Goal: Transaction & Acquisition: Purchase product/service

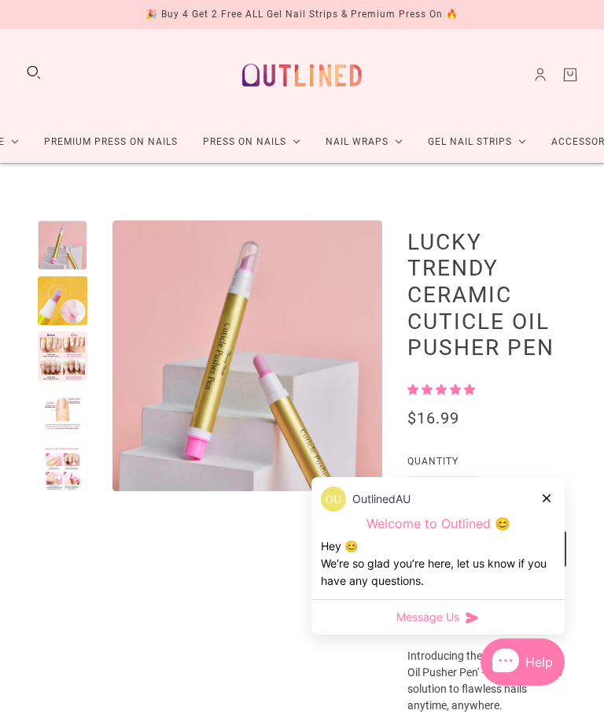
click at [71, 297] on div at bounding box center [63, 301] width 50 height 50
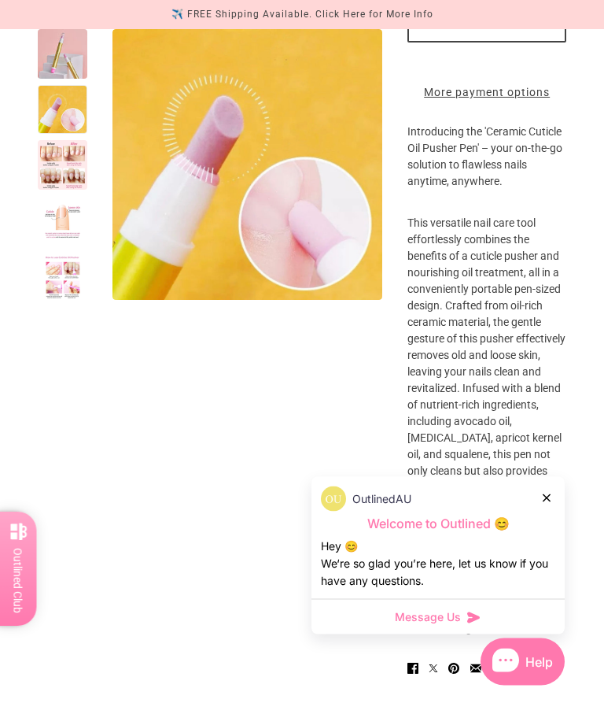
scroll to position [524, 0]
click at [551, 506] on div at bounding box center [547, 497] width 9 height 17
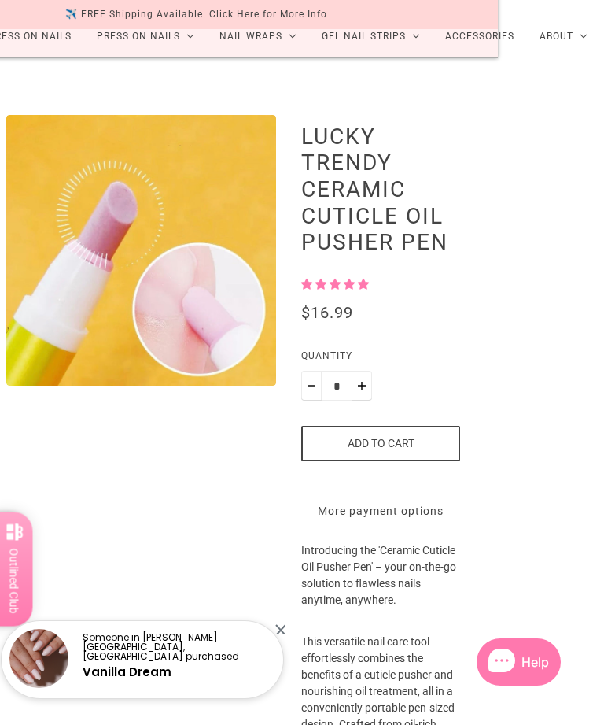
scroll to position [0, 117]
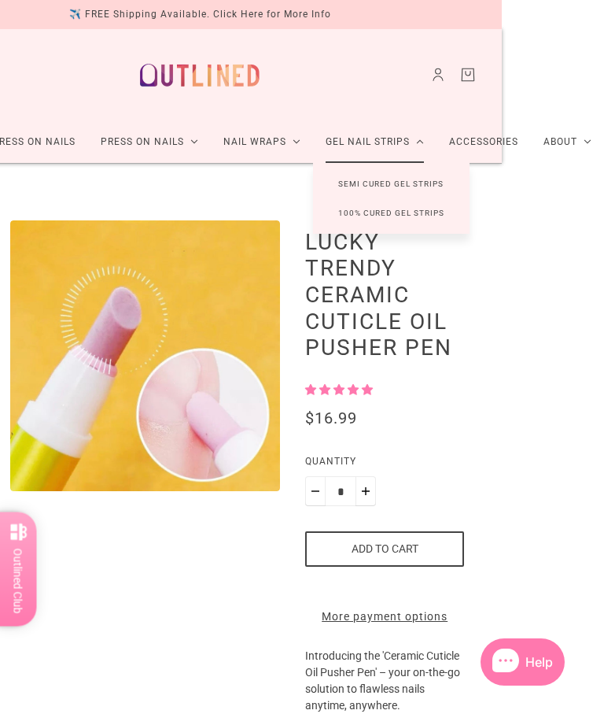
click at [484, 144] on link "Accessories" at bounding box center [484, 142] width 94 height 42
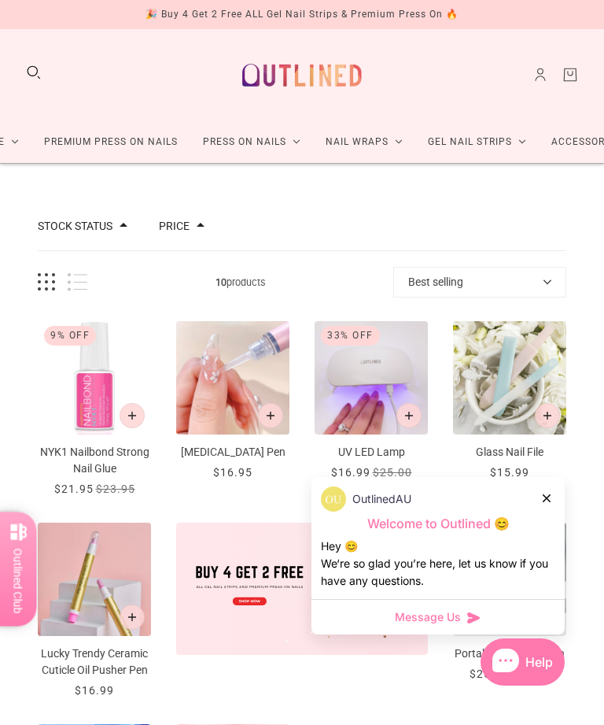
click at [550, 500] on icon at bounding box center [547, 498] width 8 height 8
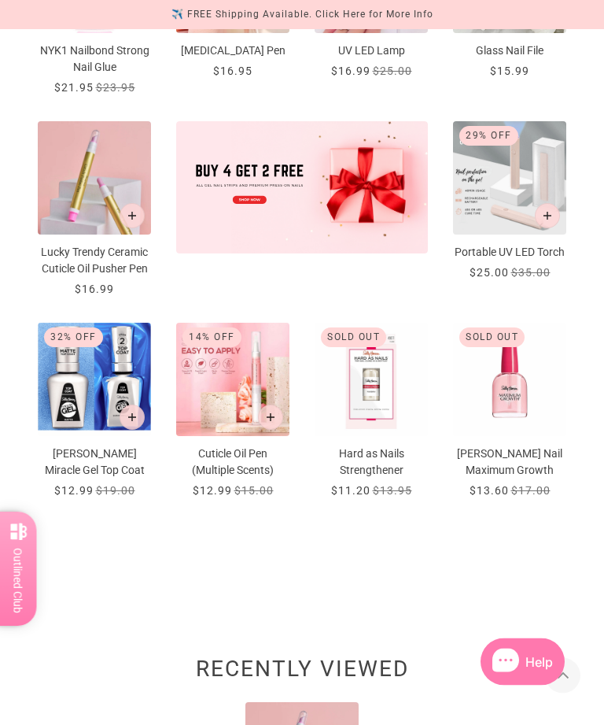
scroll to position [401, 0]
click at [242, 456] on p "Cuticle Oil Pen (Multiple Scents)" at bounding box center [232, 461] width 113 height 33
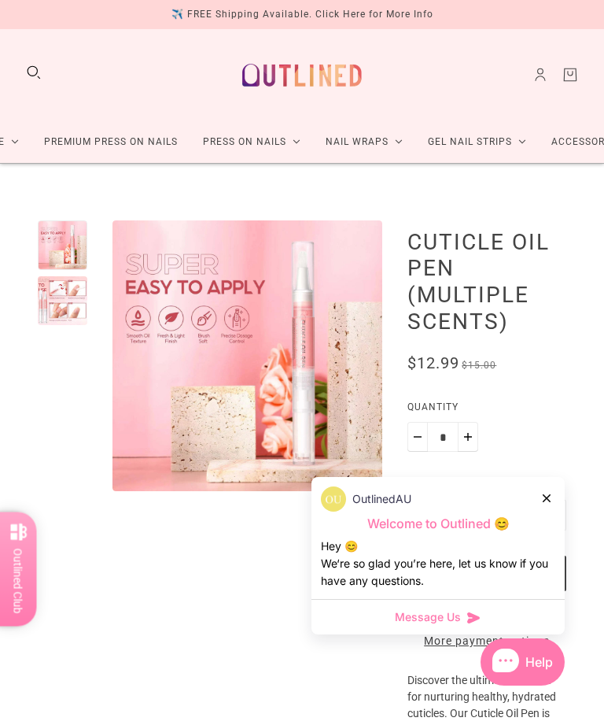
click at [68, 297] on div at bounding box center [63, 301] width 50 height 50
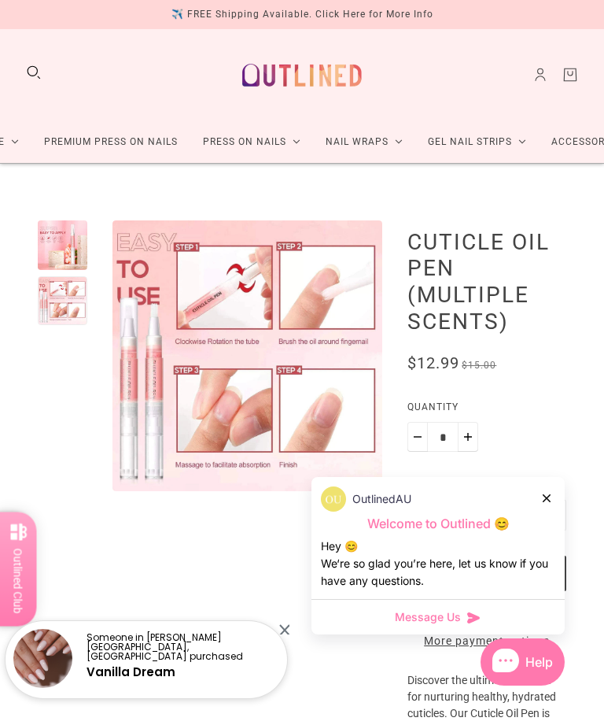
click at [548, 497] on icon at bounding box center [547, 498] width 8 height 8
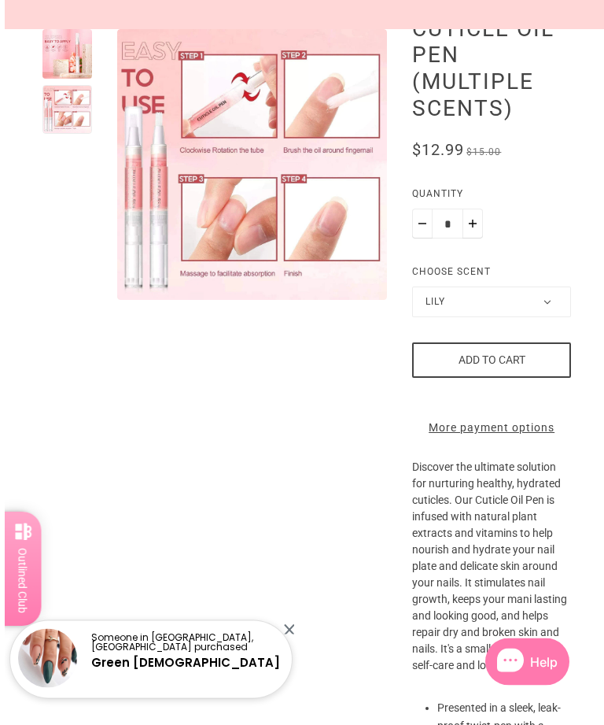
scroll to position [219, 0]
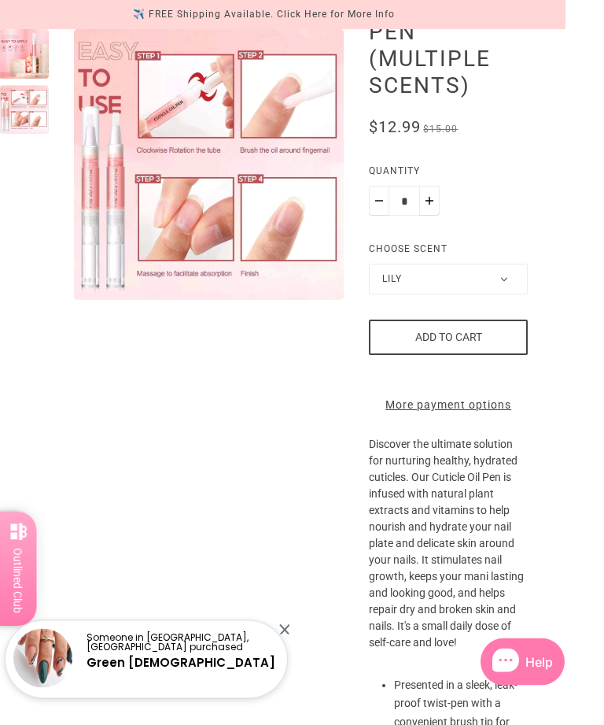
click at [517, 284] on button "Lily" at bounding box center [448, 279] width 159 height 31
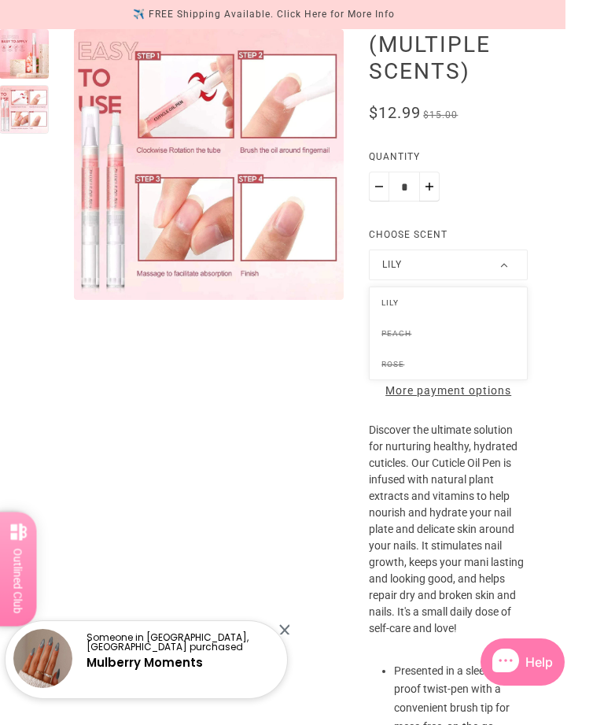
scroll to position [254, 39]
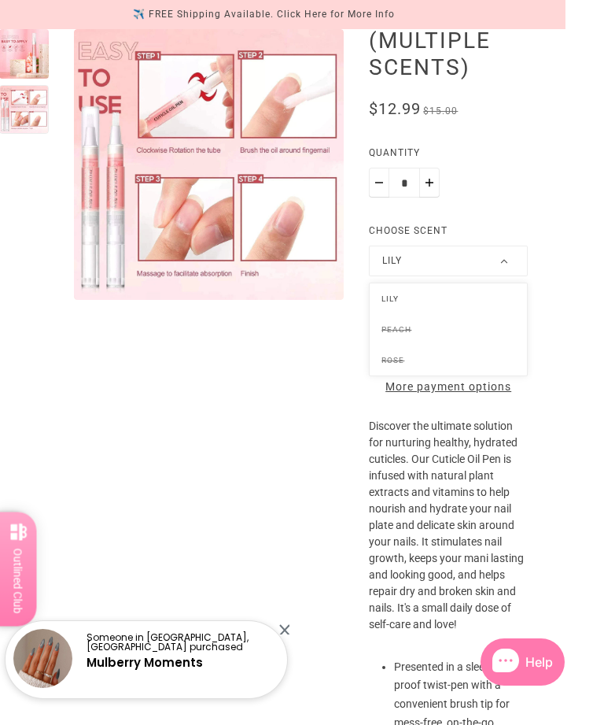
click at [396, 294] on li "Lily" at bounding box center [448, 298] width 157 height 31
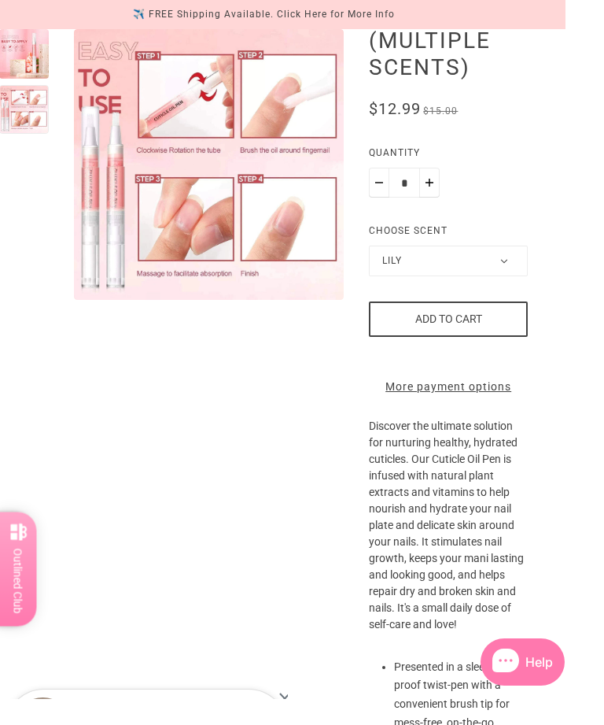
click at [470, 322] on button "Add to cart" at bounding box center [448, 318] width 159 height 35
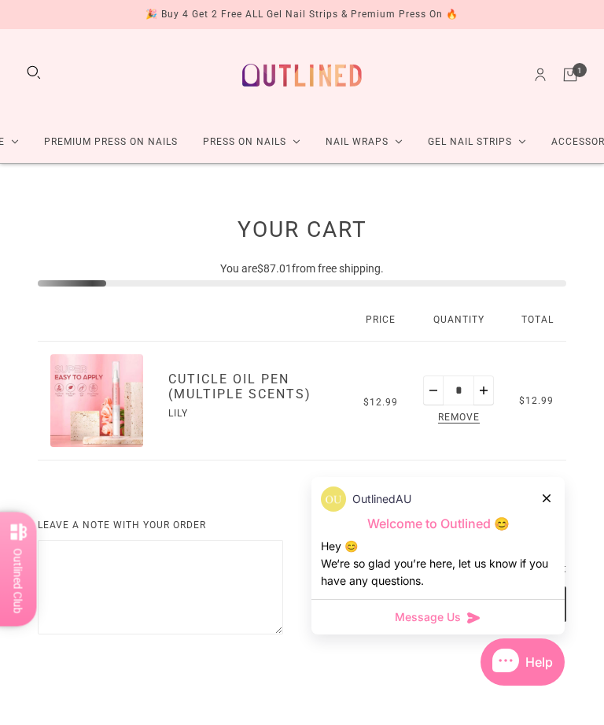
click at [582, 146] on link "Accessories" at bounding box center [586, 142] width 94 height 42
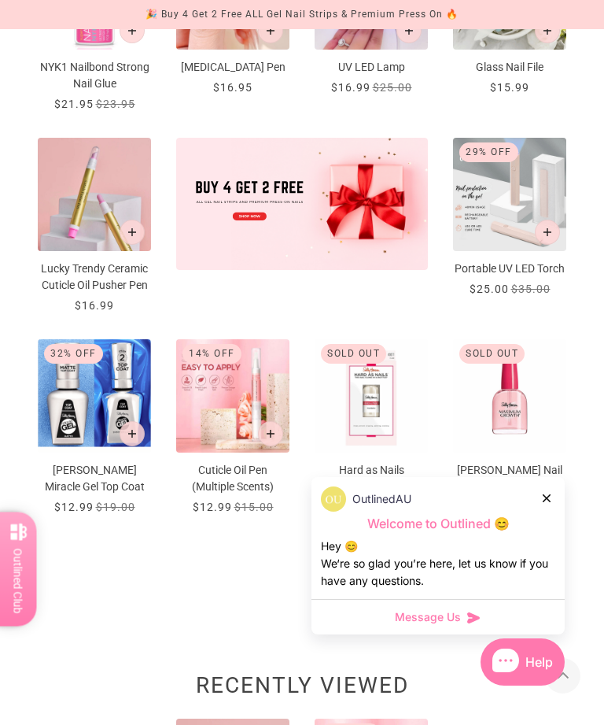
scroll to position [384, 0]
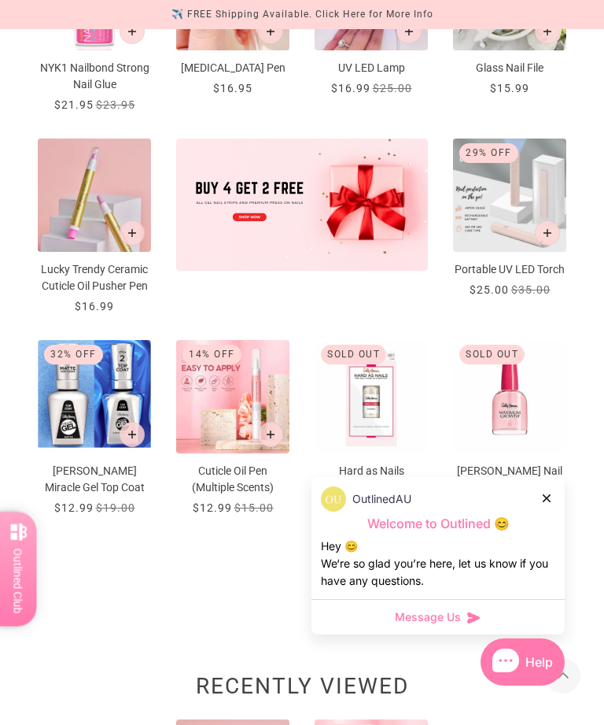
click at [101, 269] on p "Lucky Trendy Ceramic Cuticle Oil Pusher Pen" at bounding box center [94, 277] width 113 height 33
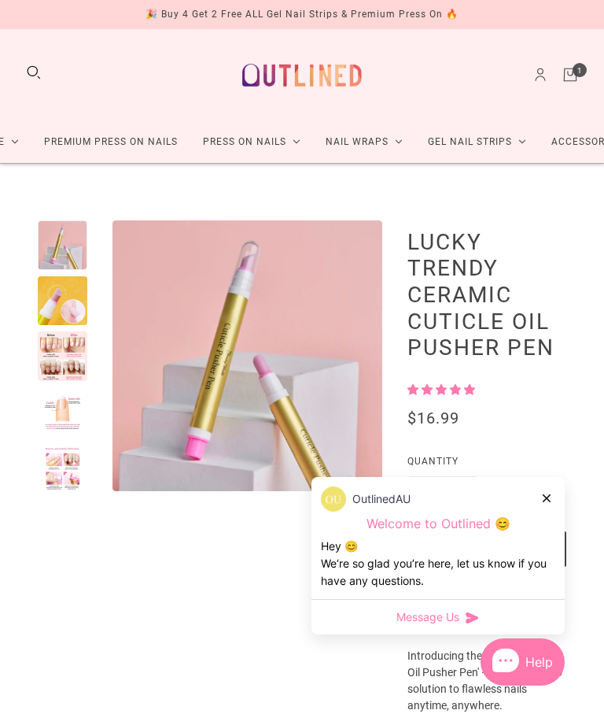
click at [560, 494] on div "OutlinedAU Welcome to Outlined 😊 Hey 😊 We‘re so glad you’re here, let us know i…" at bounding box center [438, 538] width 253 height 122
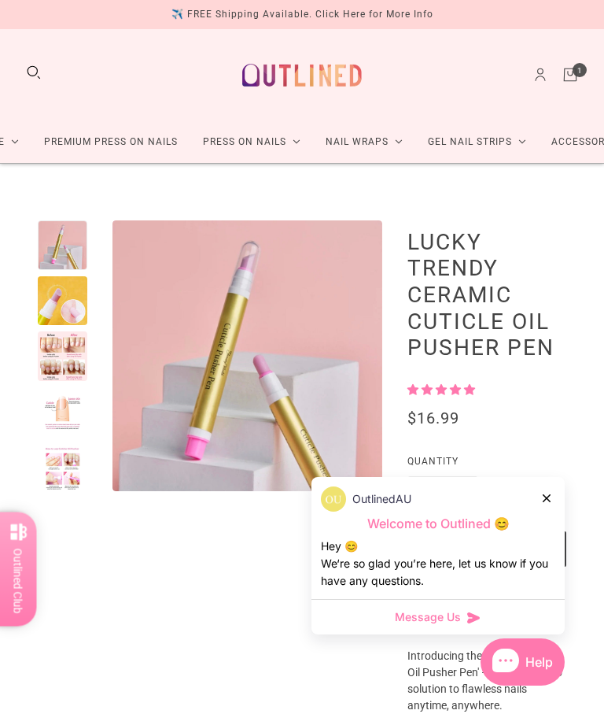
click at [545, 500] on icon at bounding box center [547, 498] width 8 height 8
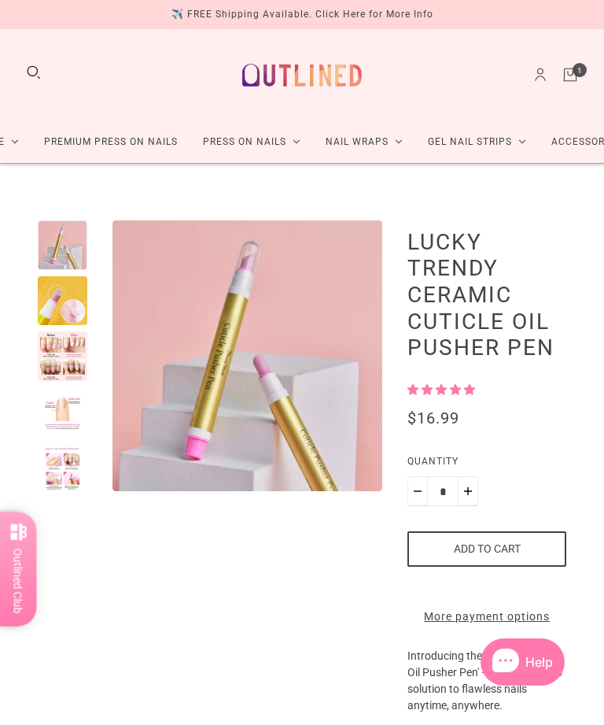
click at [501, 540] on button "Add to cart" at bounding box center [487, 548] width 159 height 35
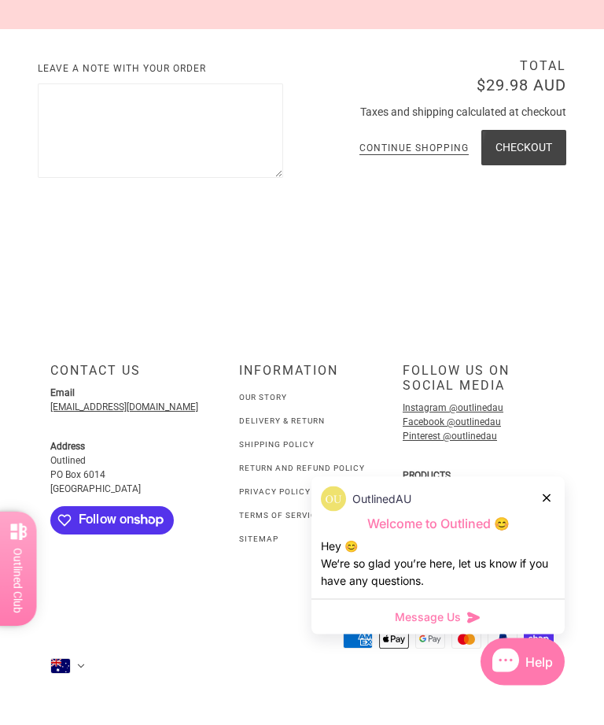
scroll to position [657, 0]
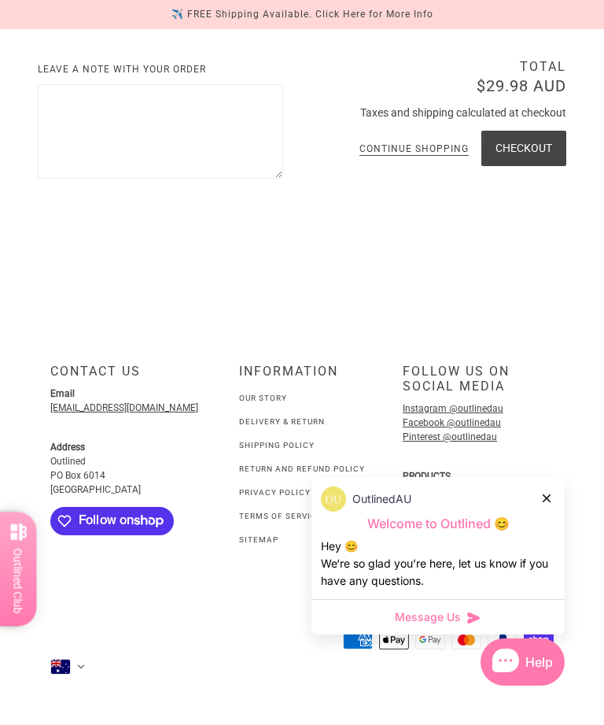
click at [548, 502] on icon at bounding box center [547, 498] width 8 height 8
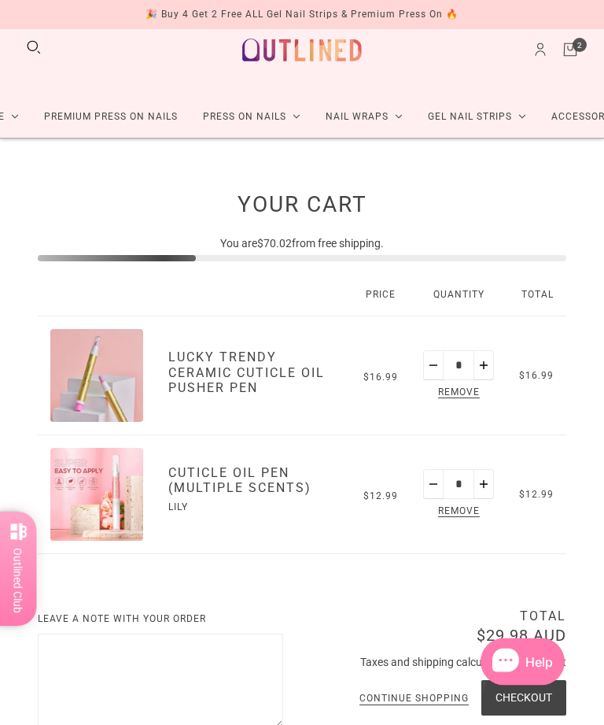
scroll to position [0, 0]
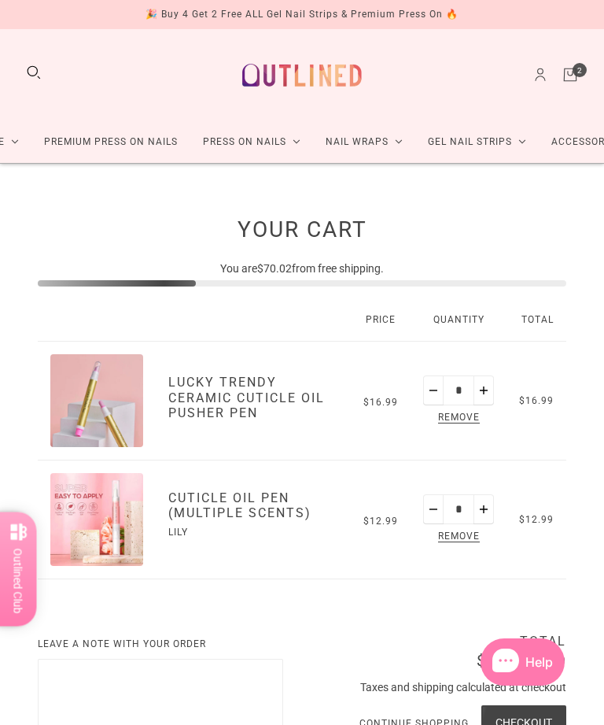
click at [582, 138] on link "Accessories" at bounding box center [586, 142] width 94 height 42
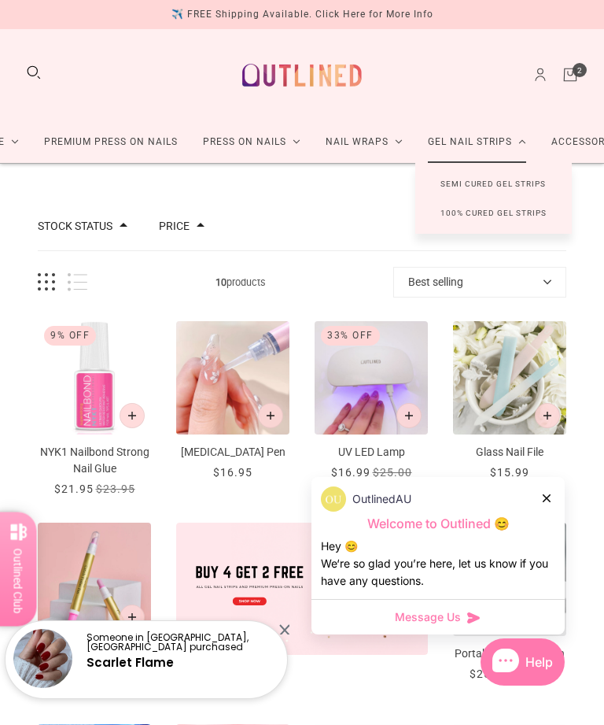
click at [500, 191] on link "Semi Cured Gel Strips" at bounding box center [494, 183] width 156 height 29
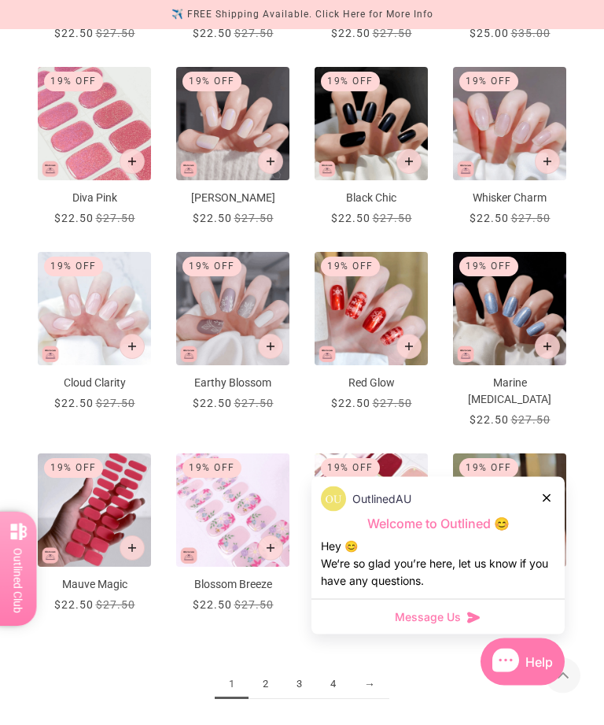
scroll to position [809, 0]
click at [551, 506] on div at bounding box center [547, 497] width 9 height 17
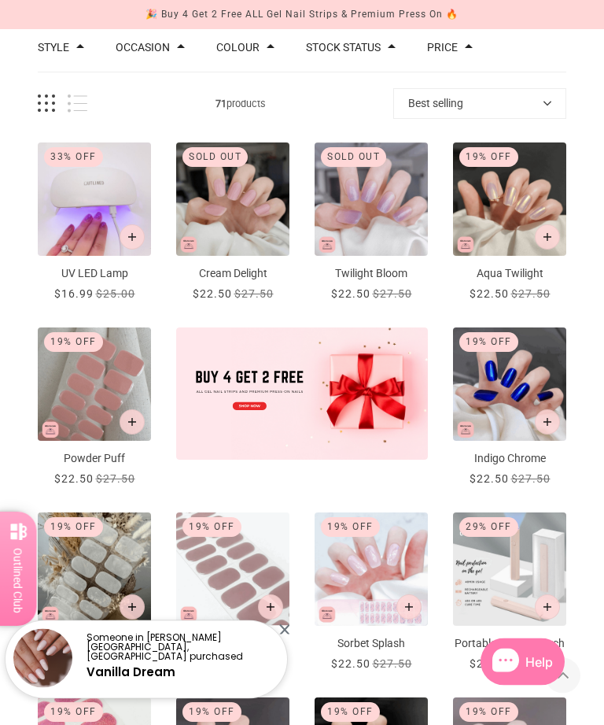
scroll to position [0, 0]
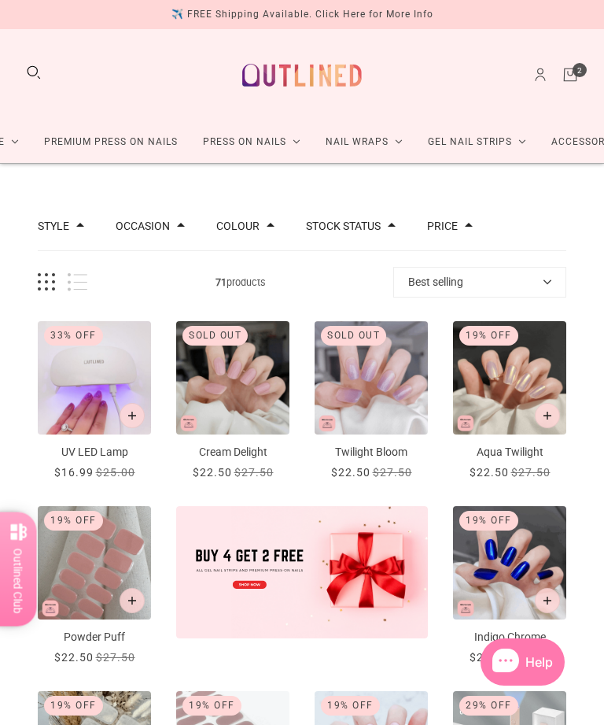
click at [572, 76] on icon "Cart" at bounding box center [570, 74] width 17 height 17
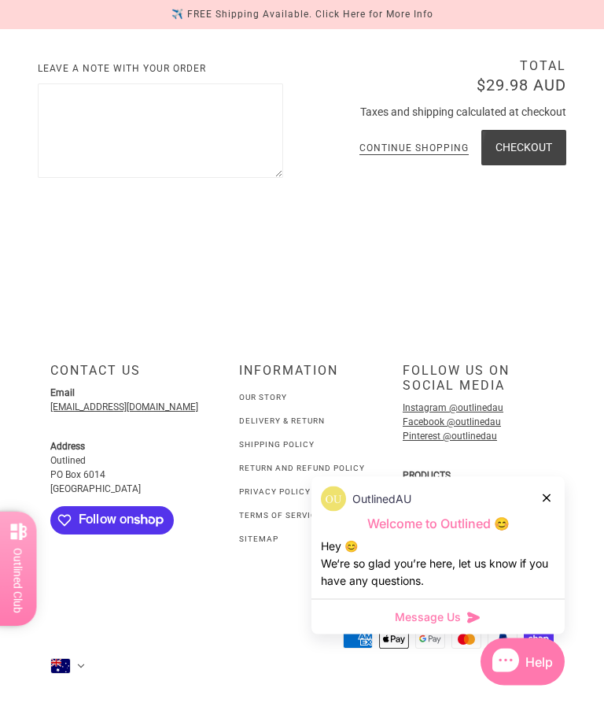
scroll to position [657, 0]
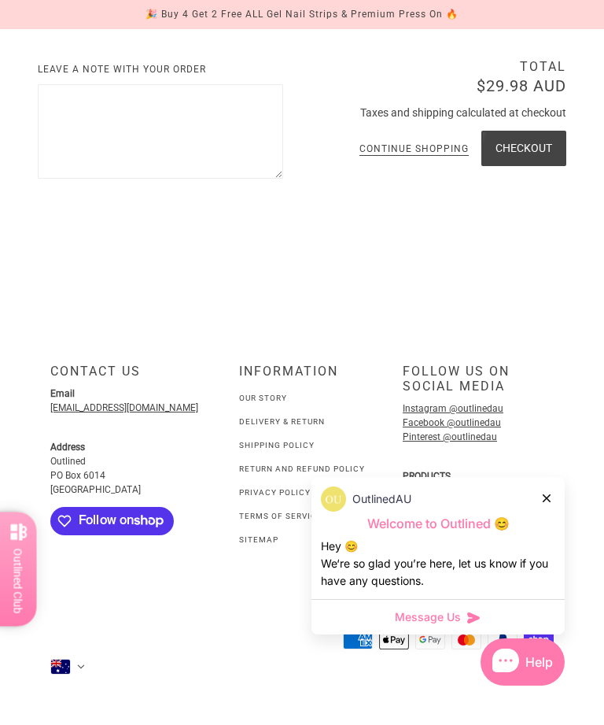
click at [544, 506] on div at bounding box center [547, 497] width 9 height 17
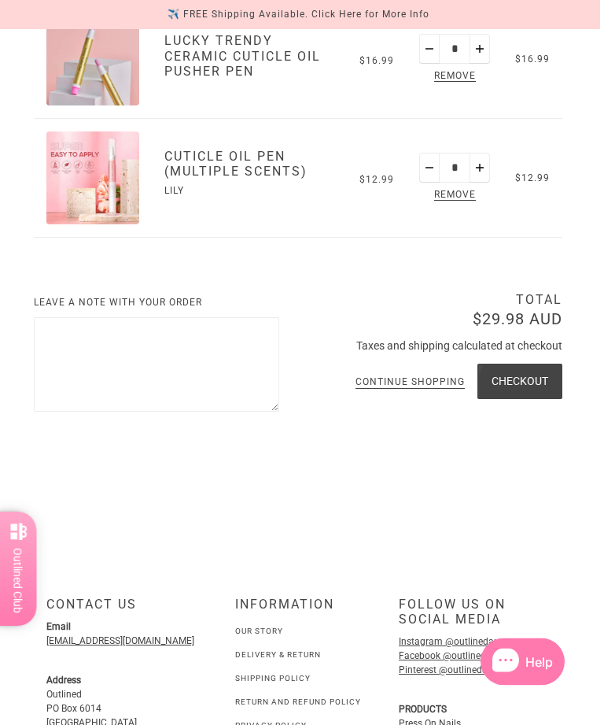
scroll to position [342, 4]
click at [522, 383] on button "Checkout" at bounding box center [520, 381] width 85 height 35
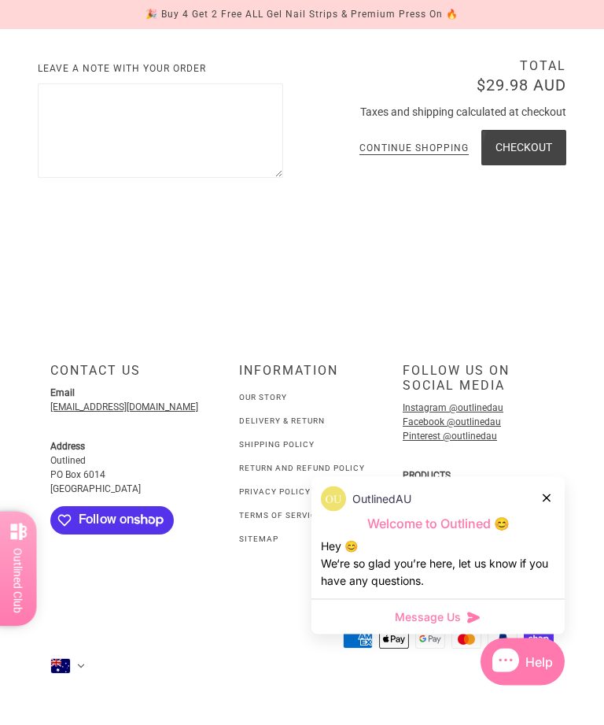
scroll to position [657, 0]
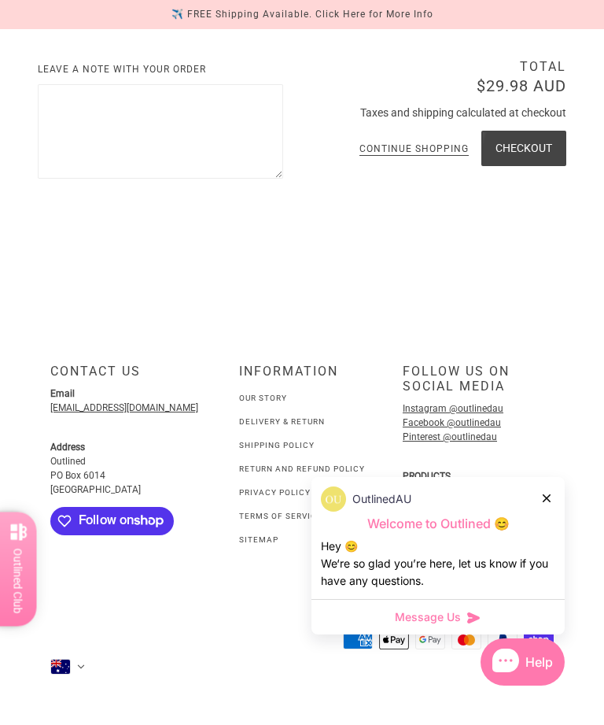
click at [297, 426] on link "Delivery & Return" at bounding box center [282, 421] width 86 height 9
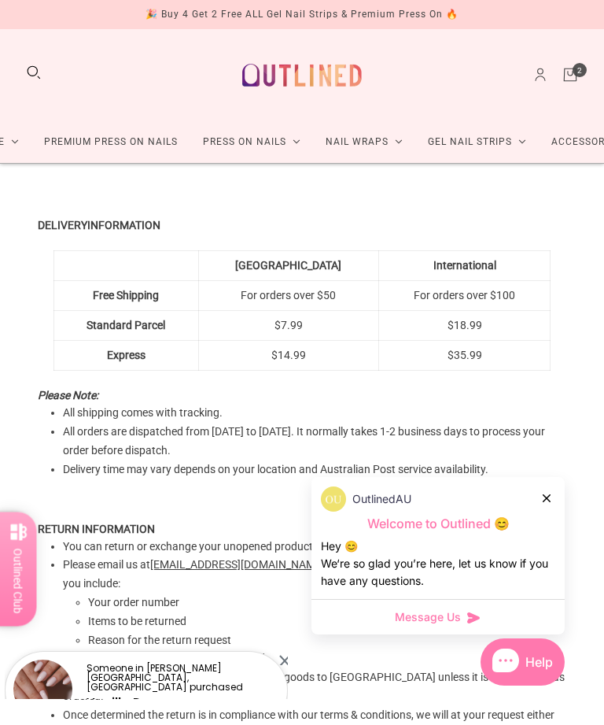
click at [578, 79] on icon "Cart" at bounding box center [570, 74] width 17 height 17
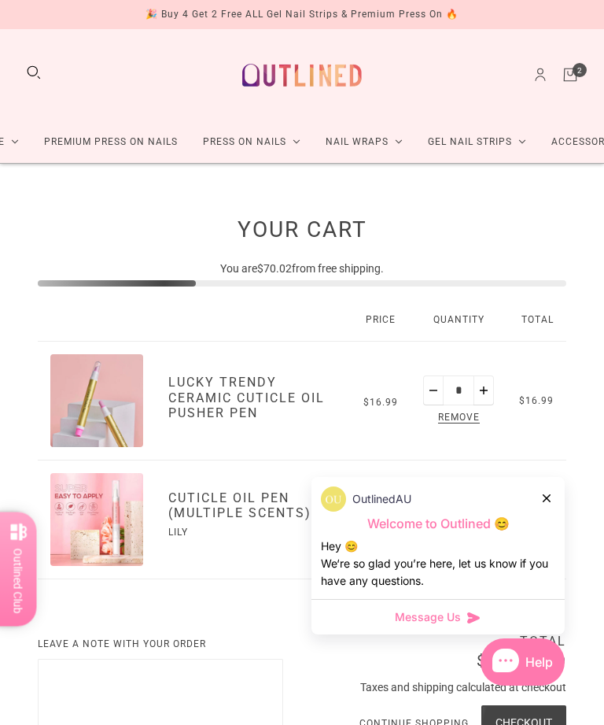
click at [574, 145] on link "Accessories" at bounding box center [586, 142] width 94 height 42
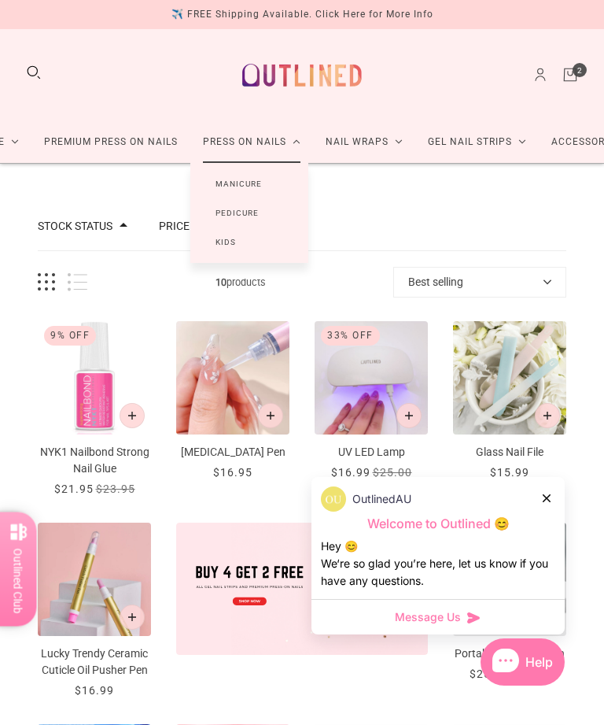
click at [322, 74] on img at bounding box center [302, 75] width 139 height 67
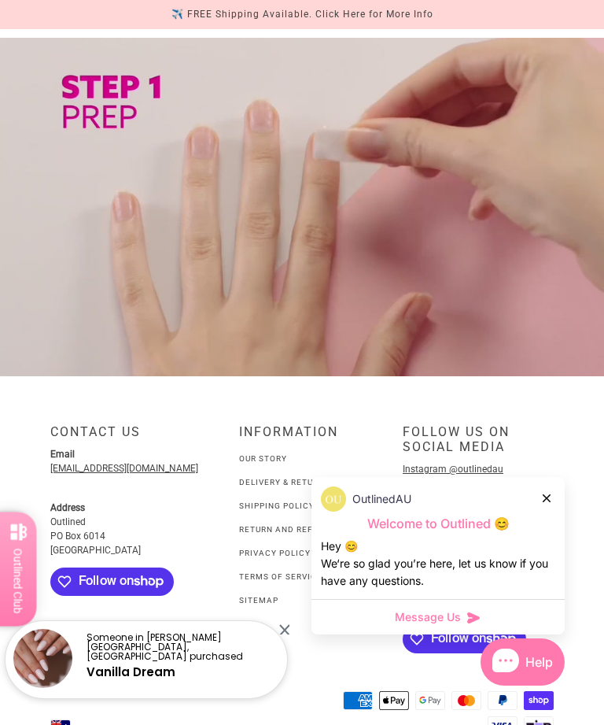
scroll to position [1171, 0]
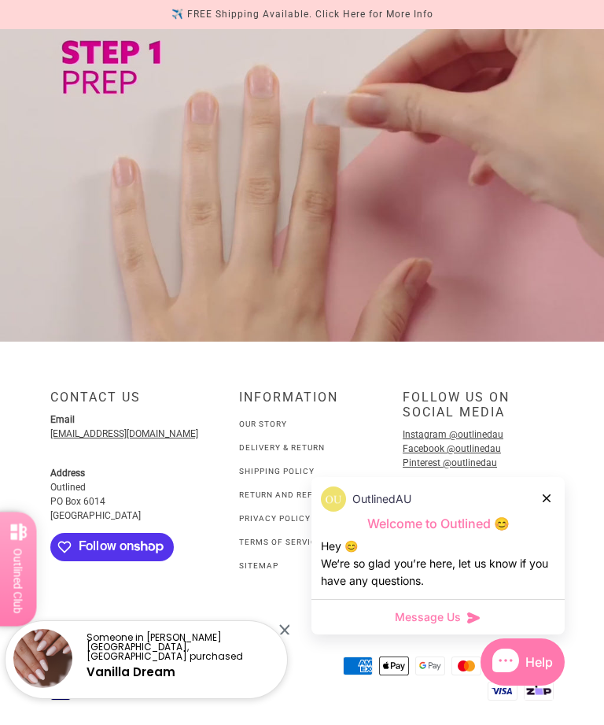
click at [548, 506] on div at bounding box center [547, 497] width 9 height 17
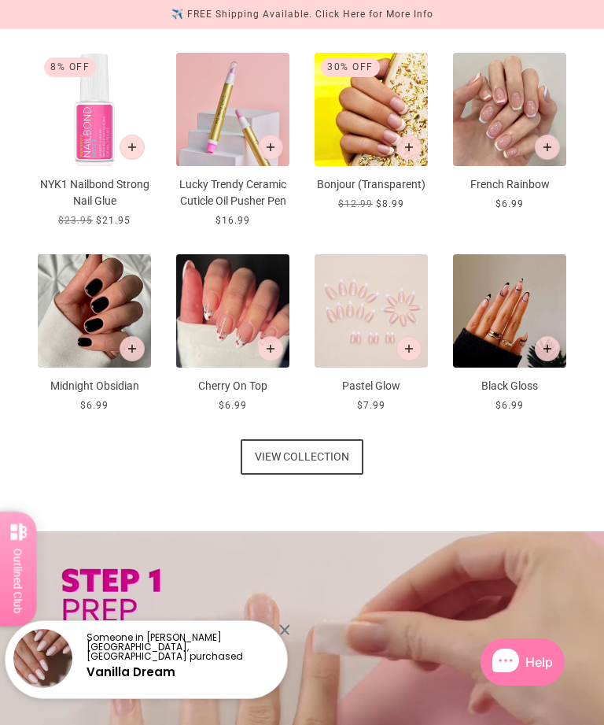
scroll to position [632, 0]
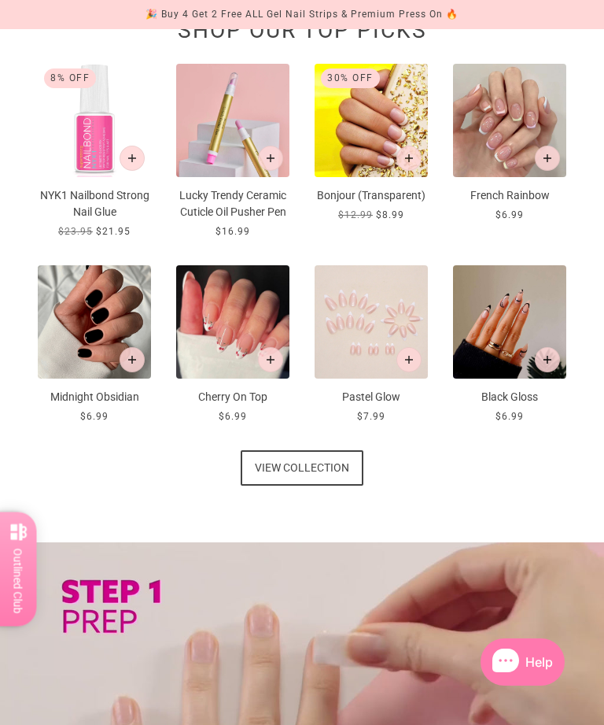
click at [342, 469] on span "View collection" at bounding box center [302, 467] width 94 height 35
